Goal: Task Accomplishment & Management: Manage account settings

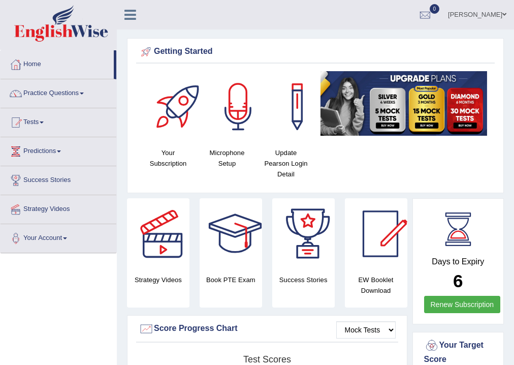
click at [484, 10] on link "Riza Alcantara" at bounding box center [478, 13] width 74 height 26
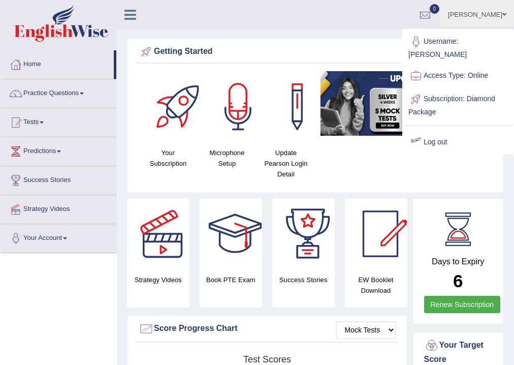
click at [436, 132] on link "Log out" at bounding box center [458, 142] width 110 height 23
